Goal: Find specific page/section: Find specific page/section

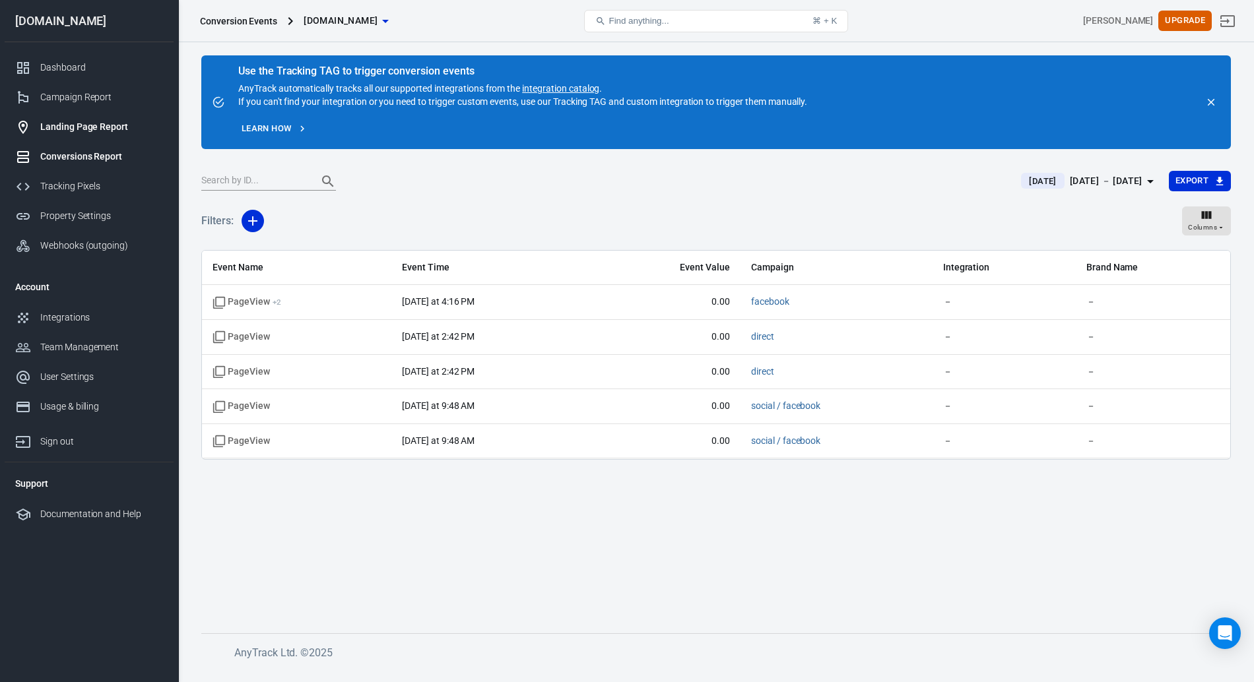
click at [70, 127] on div "Landing Page Report" at bounding box center [101, 127] width 123 height 14
